Goal: Task Accomplishment & Management: Use online tool/utility

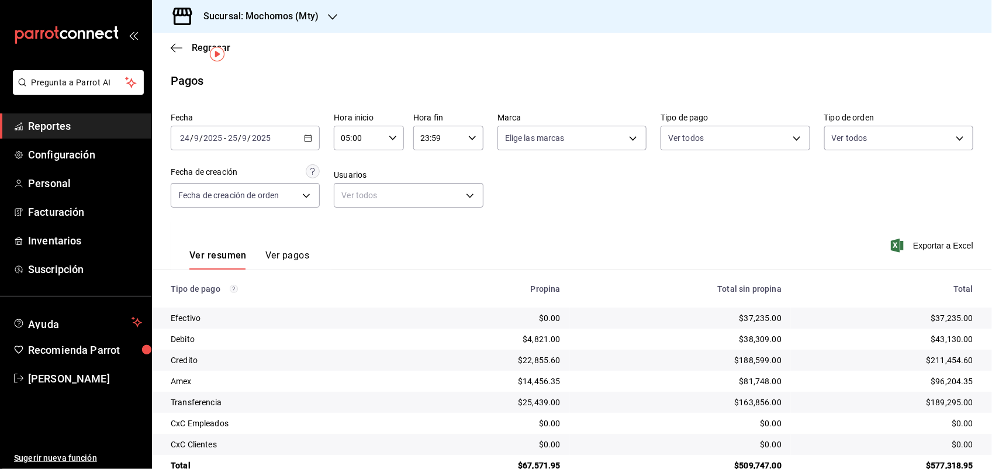
scroll to position [26, 0]
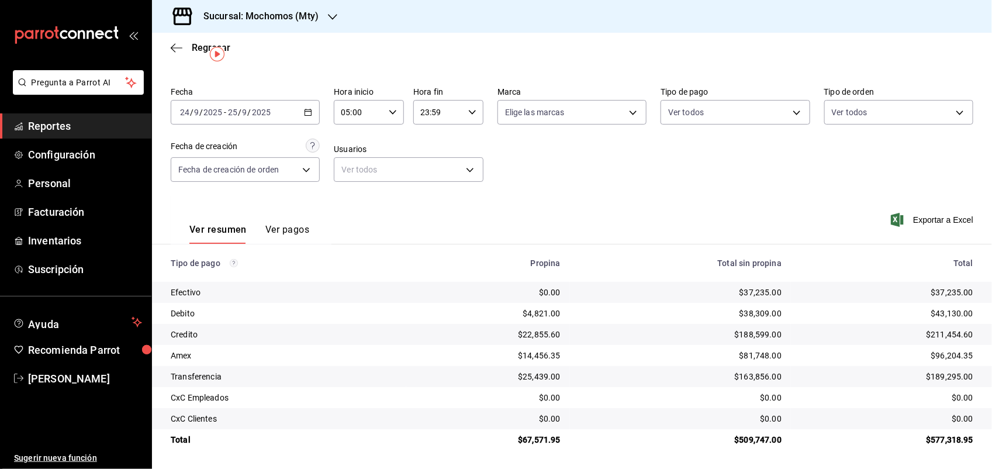
click at [61, 121] on span "Reportes" at bounding box center [85, 126] width 114 height 16
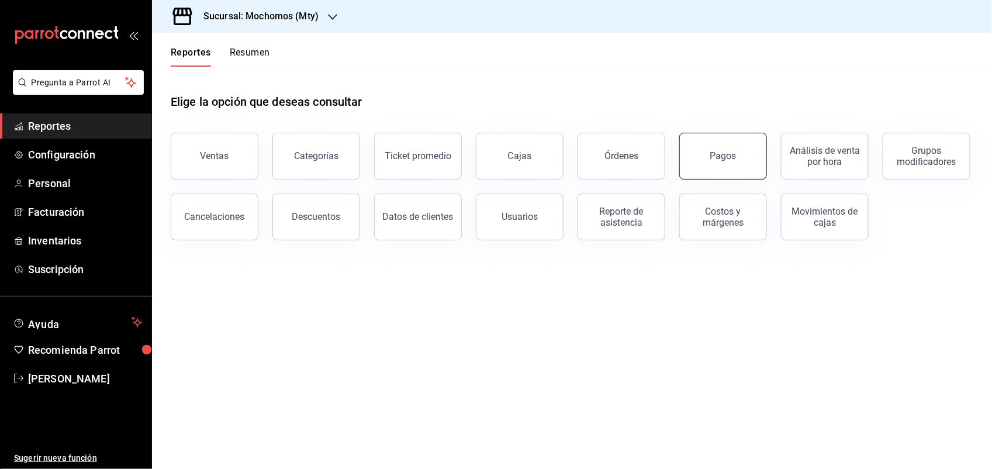
click at [719, 165] on button "Pagos" at bounding box center [724, 156] width 88 height 47
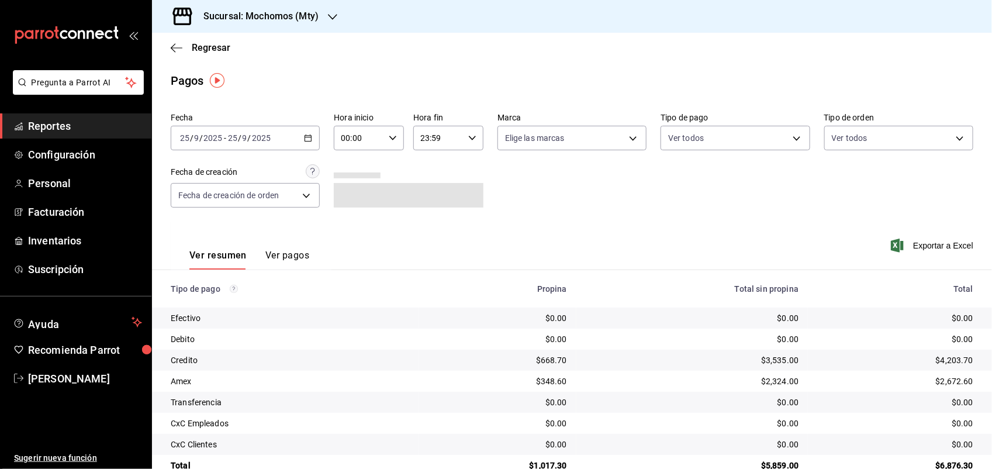
drag, startPoint x: 230, startPoint y: 126, endPoint x: 253, endPoint y: 129, distance: 23.1
click at [253, 129] on div "[DATE] [DATE] - [DATE] [DATE]" at bounding box center [245, 138] width 149 height 25
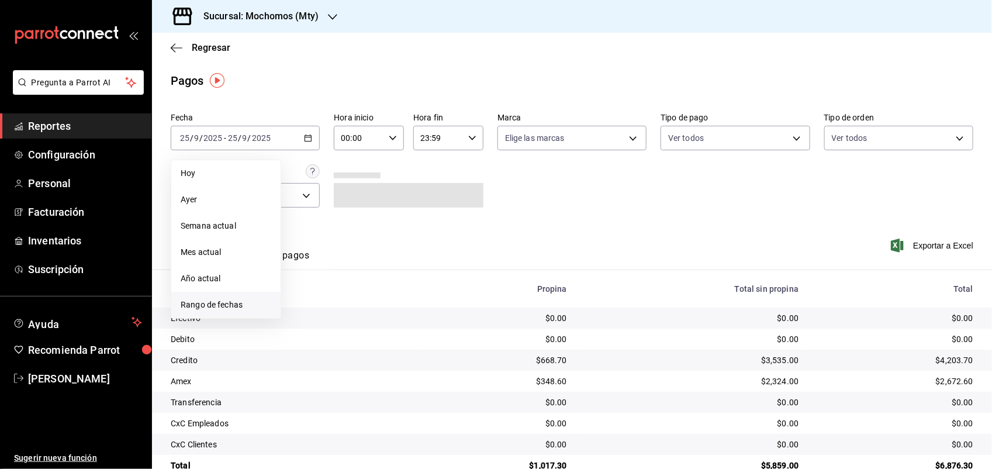
click at [217, 310] on span "Rango de fechas" at bounding box center [226, 305] width 91 height 12
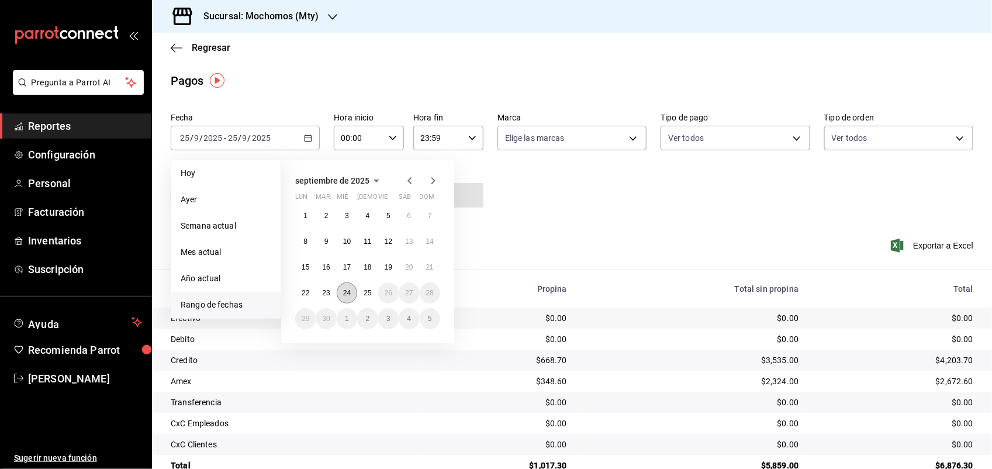
click at [350, 301] on button "24" at bounding box center [347, 292] width 20 height 21
click at [367, 297] on button "25" at bounding box center [367, 292] width 20 height 21
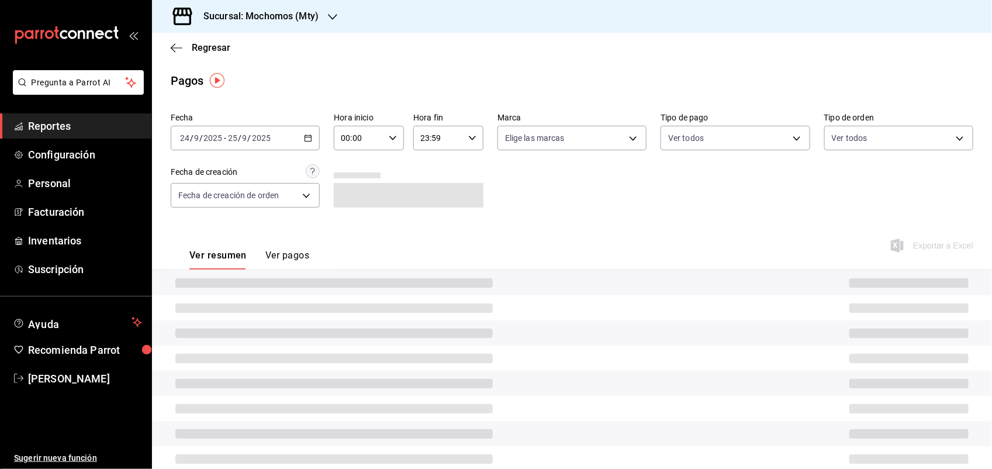
click at [366, 130] on input "00:00" at bounding box center [359, 137] width 50 height 23
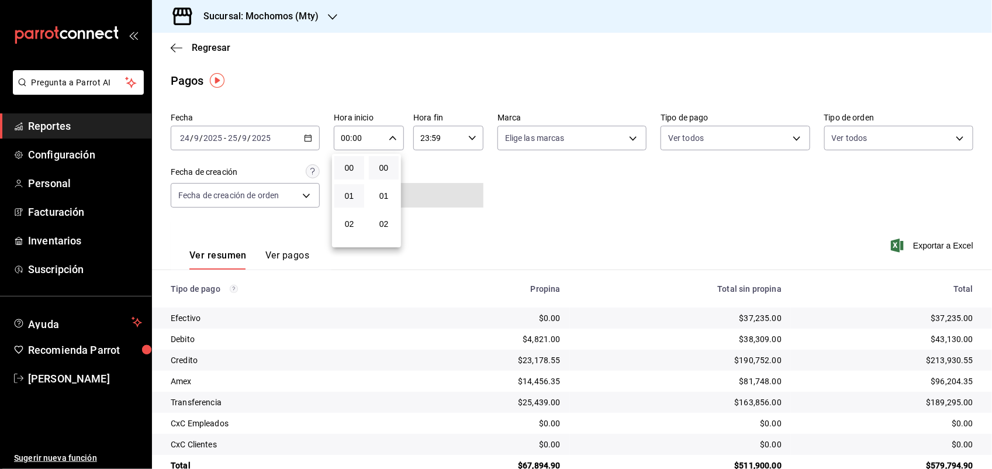
scroll to position [146, 0]
click at [351, 150] on div at bounding box center [496, 234] width 992 height 469
click at [357, 148] on input "00:00" at bounding box center [359, 137] width 50 height 23
click at [342, 231] on span "05" at bounding box center [350, 234] width 16 height 9
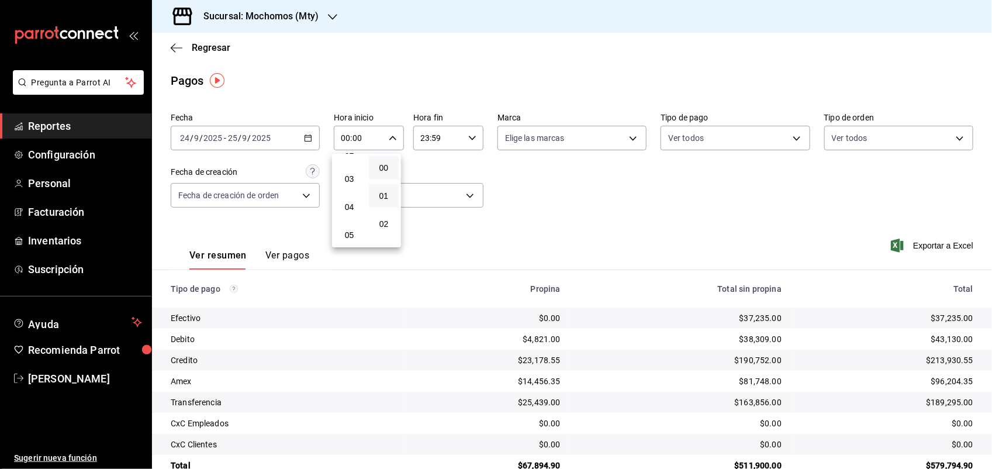
type input "05:00"
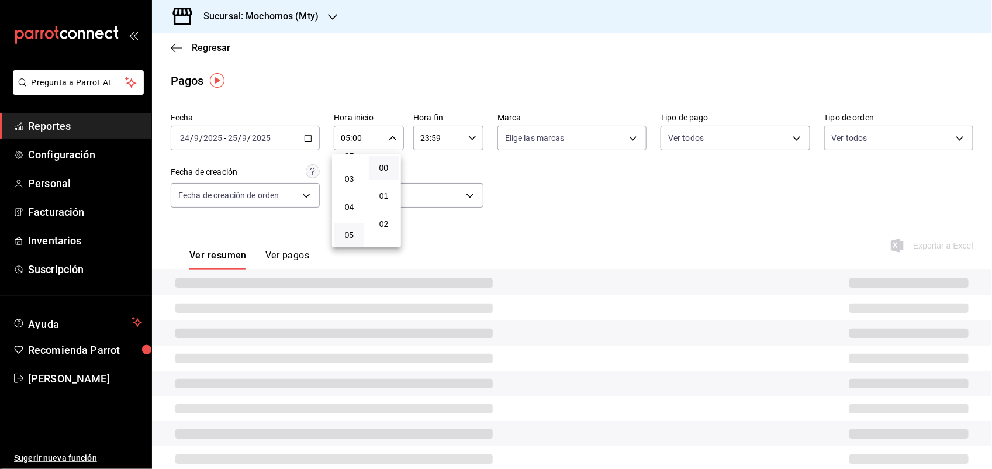
click at [457, 136] on div at bounding box center [496, 234] width 992 height 469
click at [468, 136] on icon "button" at bounding box center [472, 138] width 8 height 8
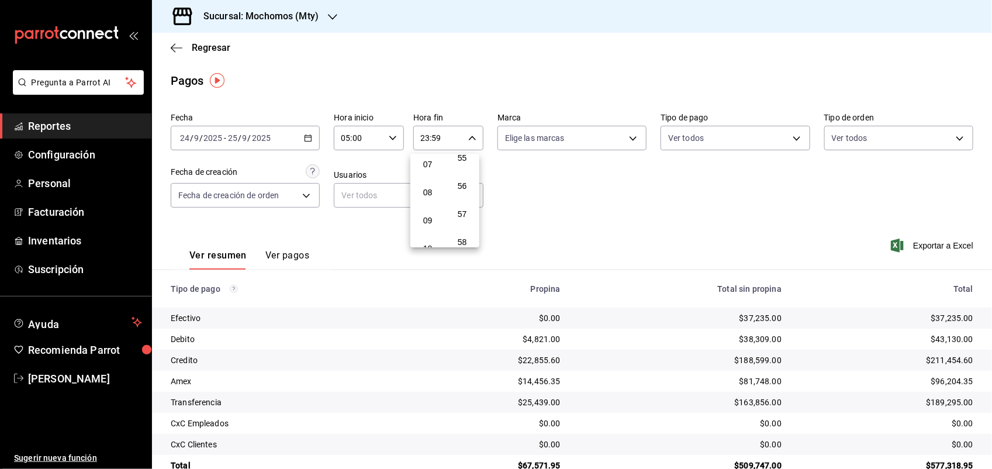
scroll to position [127, 0]
click at [426, 180] on span "05" at bounding box center [428, 181] width 16 height 9
type input "05:59"
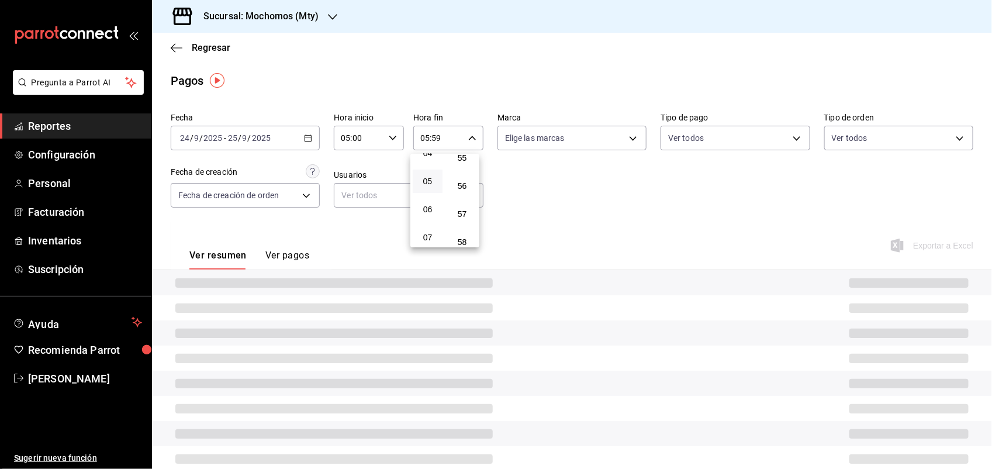
click at [599, 200] on div at bounding box center [496, 234] width 992 height 469
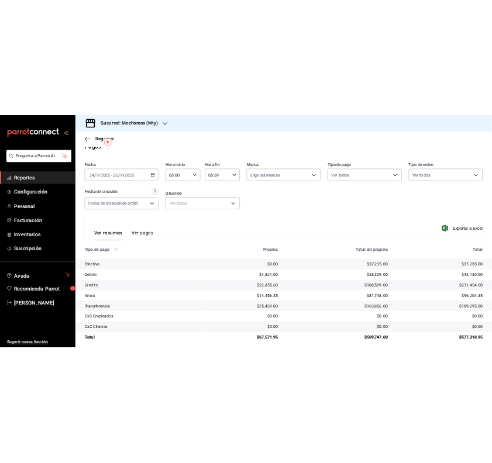
scroll to position [26, 0]
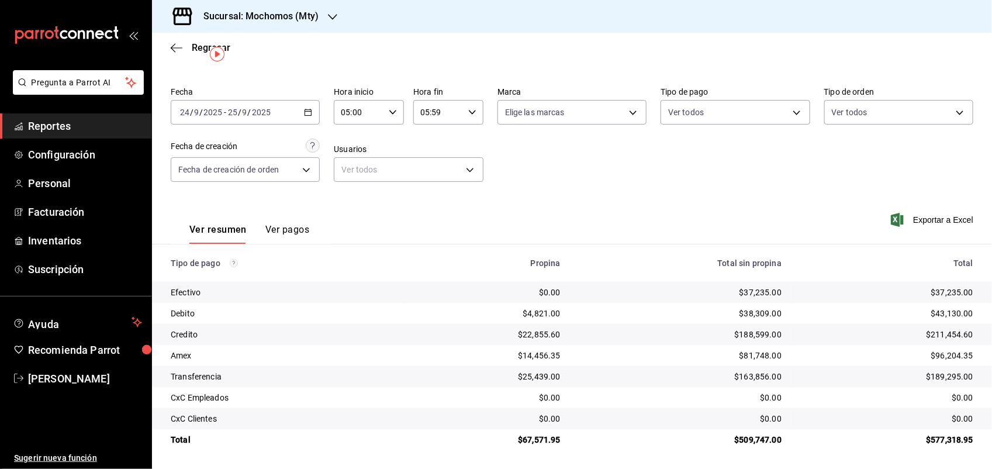
click at [705, 318] on div "$38,309.00" at bounding box center [681, 314] width 202 height 12
